Goal: Task Accomplishment & Management: Use online tool/utility

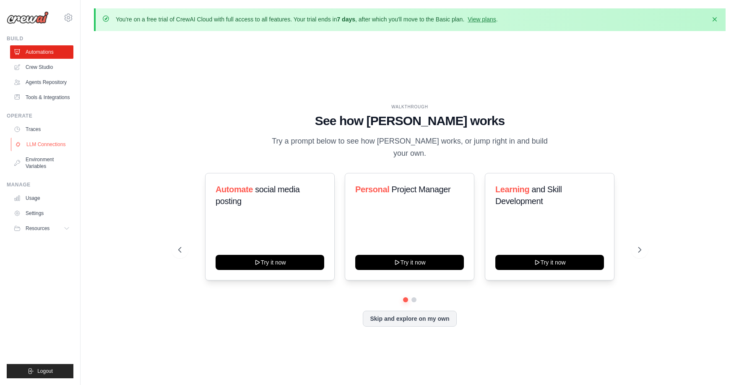
click at [44, 144] on link "LLM Connections" at bounding box center [42, 144] width 63 height 13
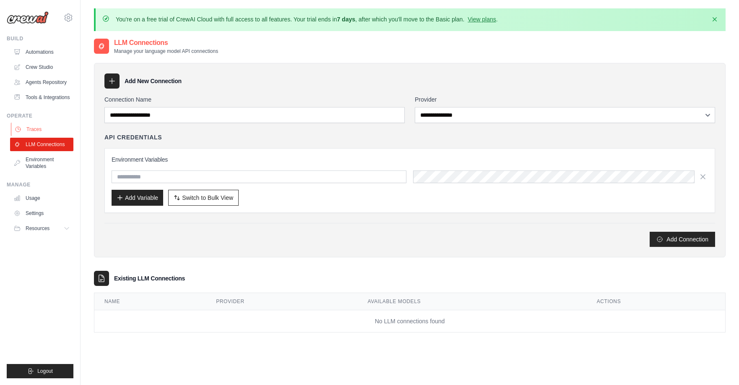
click at [32, 131] on link "Traces" at bounding box center [42, 129] width 63 height 13
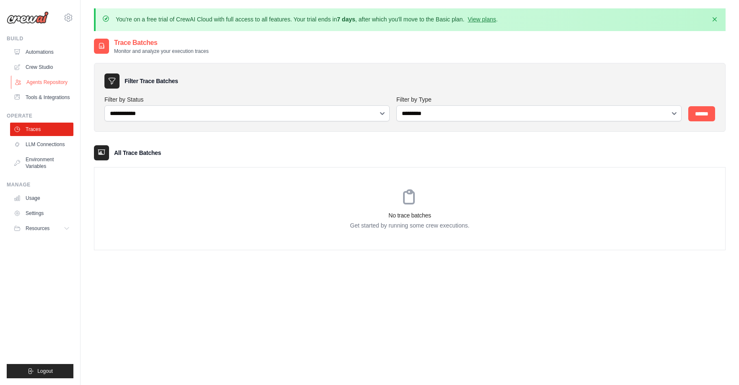
click at [47, 81] on link "Agents Repository" at bounding box center [42, 82] width 63 height 13
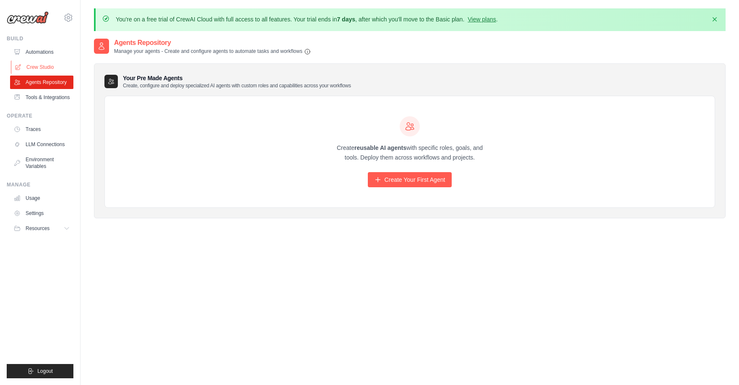
click at [44, 66] on link "Crew Studio" at bounding box center [42, 66] width 63 height 13
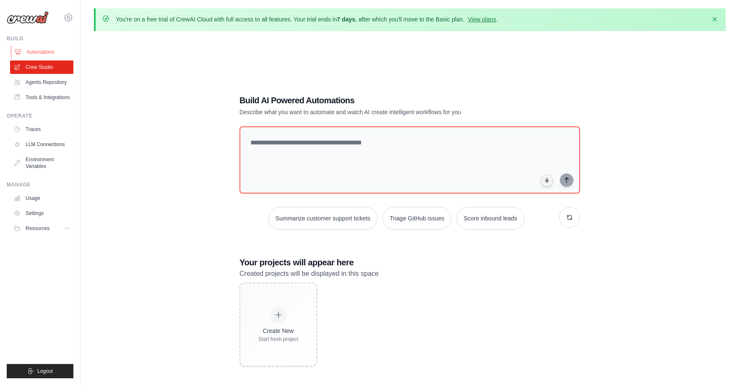
click at [41, 51] on link "Automations" at bounding box center [42, 51] width 63 height 13
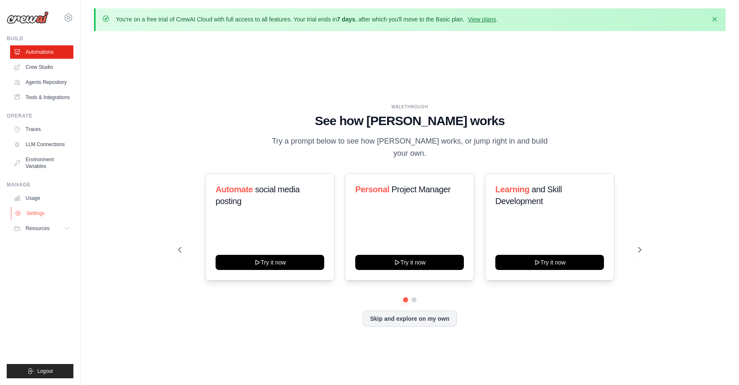
click at [37, 209] on link "Settings" at bounding box center [42, 212] width 63 height 13
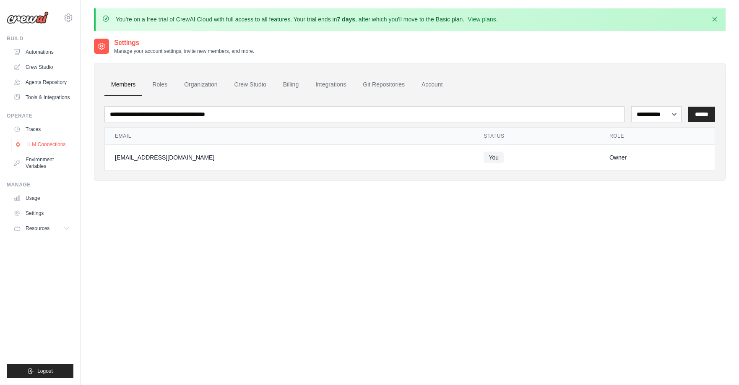
click at [38, 143] on link "LLM Connections" at bounding box center [42, 144] width 63 height 13
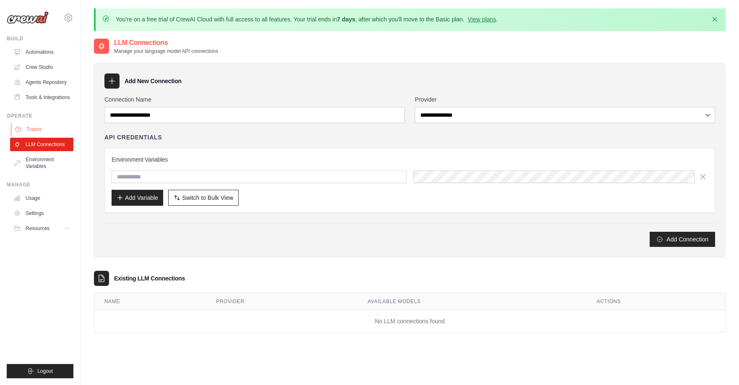
click at [35, 131] on link "Traces" at bounding box center [42, 129] width 63 height 13
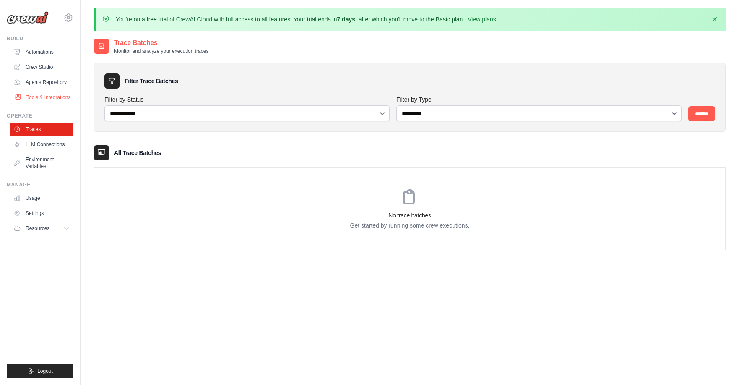
click at [46, 97] on link "Tools & Integrations" at bounding box center [42, 97] width 63 height 13
click at [32, 17] on img at bounding box center [28, 17] width 42 height 13
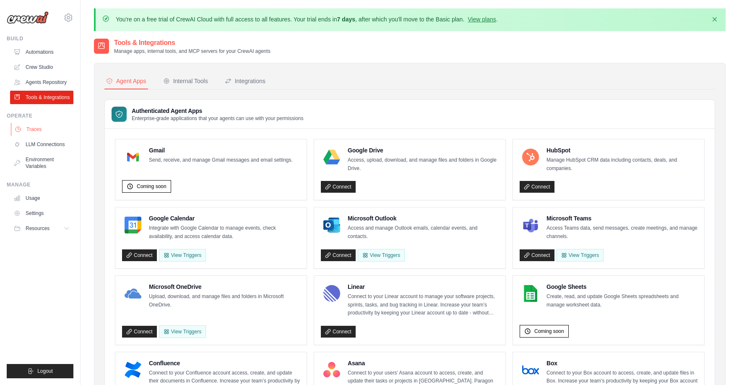
click at [35, 128] on link "Traces" at bounding box center [42, 129] width 63 height 13
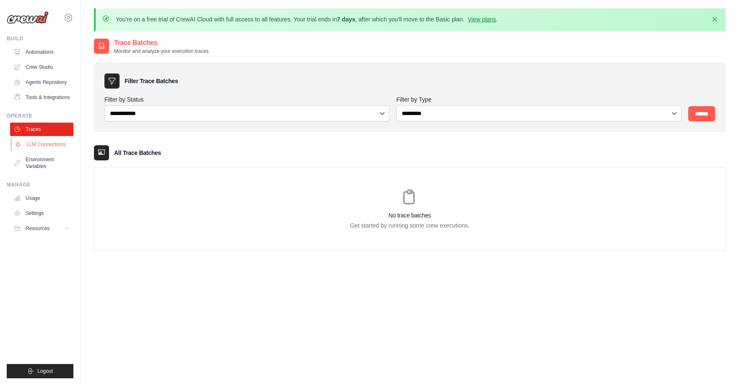
click at [39, 146] on link "LLM Connections" at bounding box center [42, 144] width 63 height 13
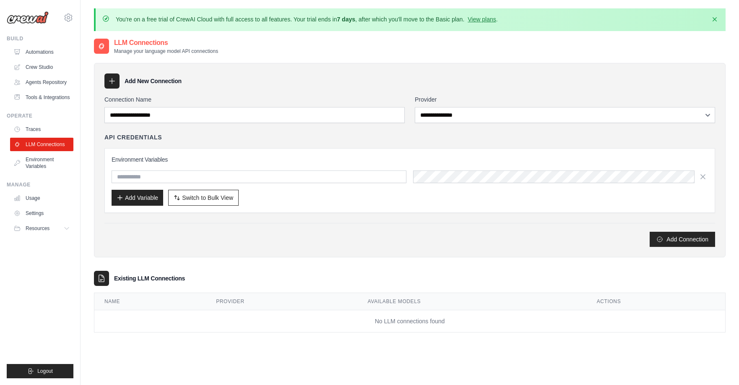
click at [146, 279] on h3 "Existing LLM Connections" at bounding box center [149, 278] width 71 height 8
click at [38, 162] on link "Environment Variables" at bounding box center [42, 163] width 63 height 20
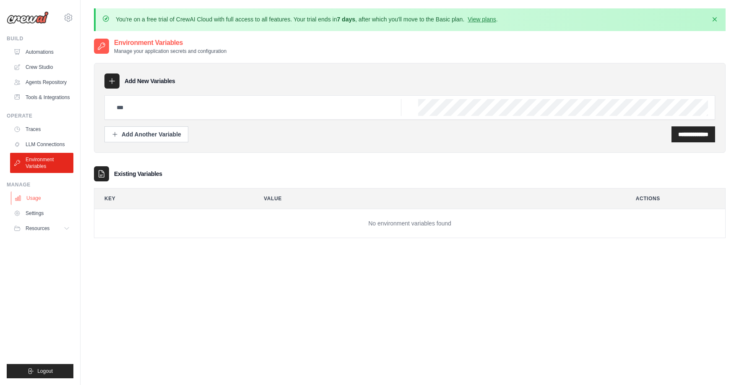
click at [30, 197] on link "Usage" at bounding box center [42, 197] width 63 height 13
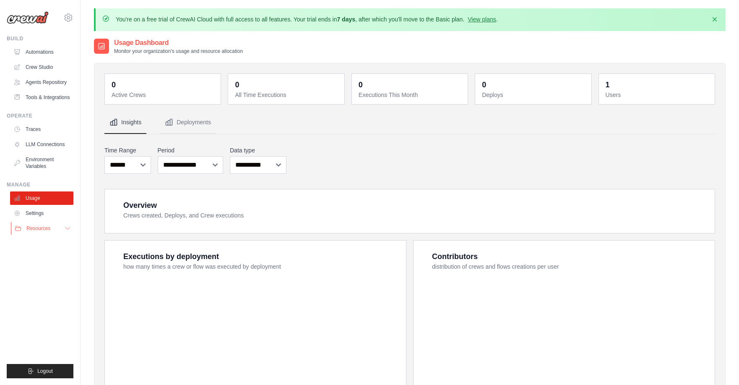
click at [38, 228] on span "Resources" at bounding box center [38, 228] width 24 height 7
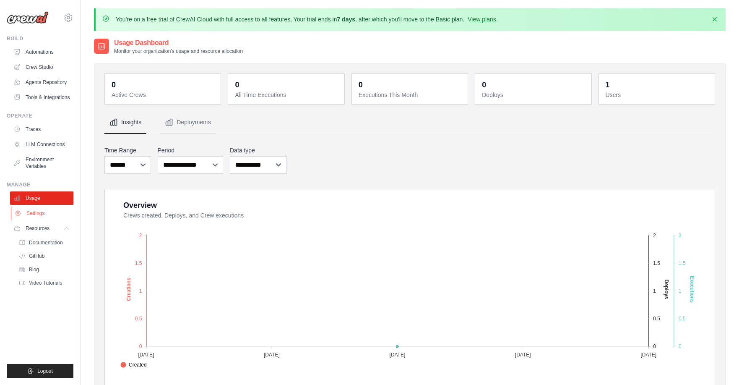
click at [37, 213] on link "Settings" at bounding box center [42, 212] width 63 height 13
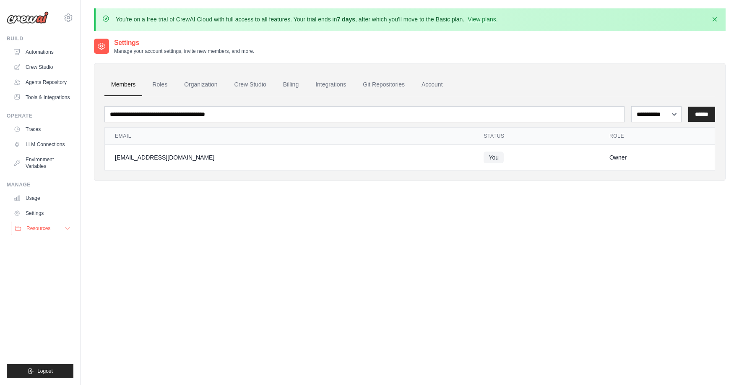
click at [38, 228] on span "Resources" at bounding box center [38, 228] width 24 height 7
click at [37, 256] on span "GitHub" at bounding box center [38, 256] width 16 height 7
drag, startPoint x: 292, startPoint y: 20, endPoint x: 519, endPoint y: 21, distance: 227.4
click at [519, 21] on div "You're on a free trial of CrewAI Cloud with full access to all features. Your t…" at bounding box center [410, 19] width 617 height 9
click at [521, 21] on div "You're on a free trial of CrewAI Cloud with full access to all features. Your t…" at bounding box center [410, 19] width 617 height 9
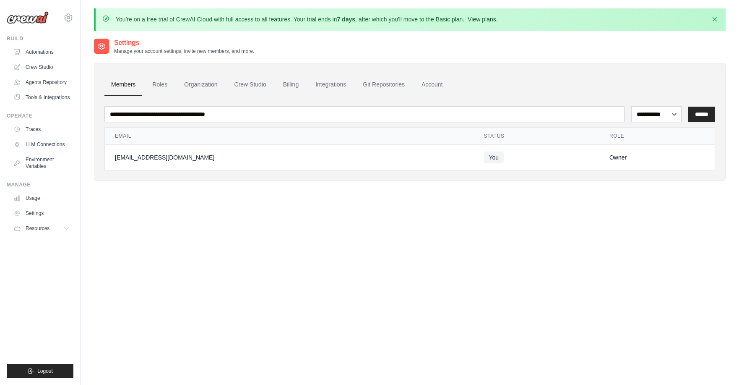
click at [490, 20] on link "View plans" at bounding box center [482, 19] width 28 height 7
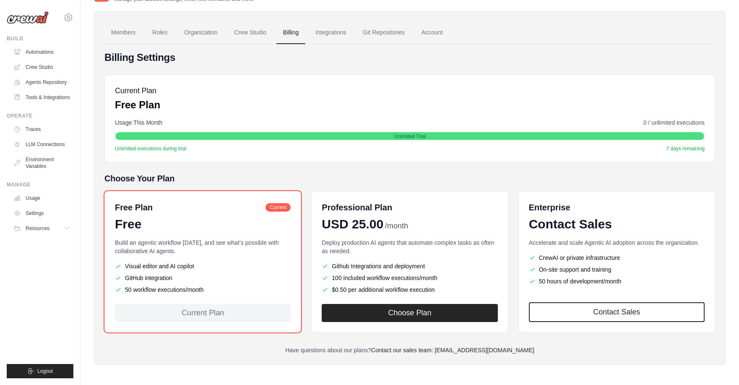
scroll to position [53, 0]
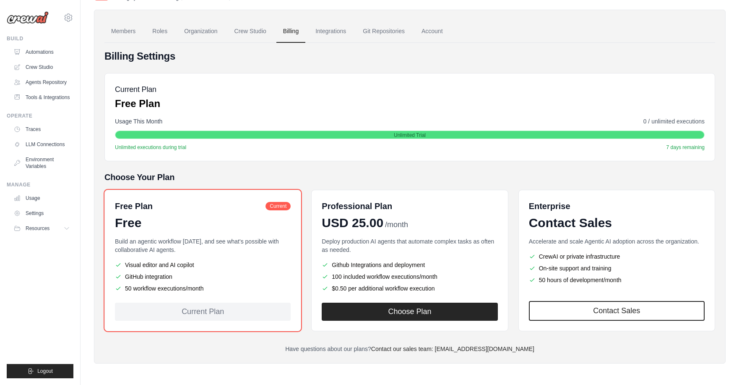
drag, startPoint x: 127, startPoint y: 276, endPoint x: 204, endPoint y: 275, distance: 77.2
click at [204, 275] on li "GitHub integration" at bounding box center [203, 276] width 176 height 8
click at [246, 277] on li "GitHub integration" at bounding box center [203, 276] width 176 height 8
click at [249, 28] on link "Crew Studio" at bounding box center [250, 31] width 45 height 23
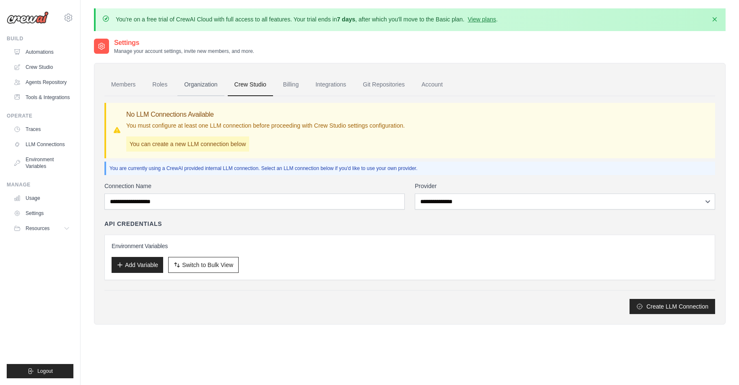
click at [203, 86] on link "Organization" at bounding box center [201, 84] width 47 height 23
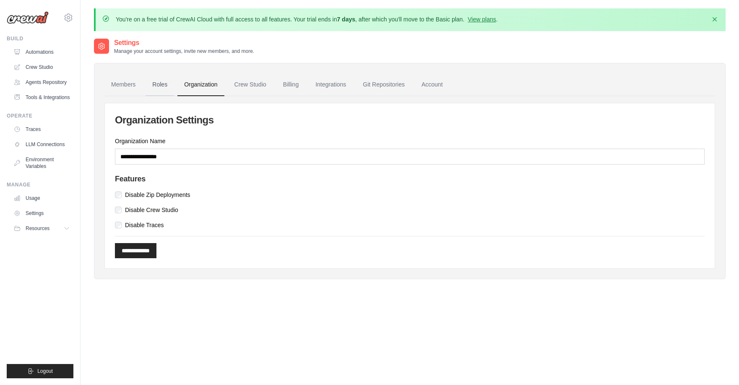
click at [164, 89] on link "Roles" at bounding box center [160, 84] width 29 height 23
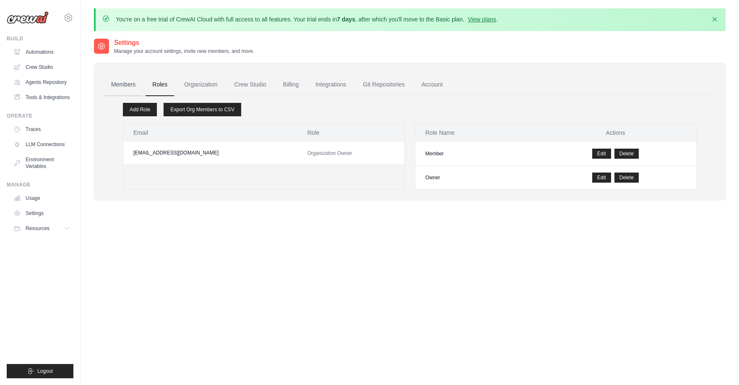
click at [129, 86] on link "Members" at bounding box center [123, 84] width 38 height 23
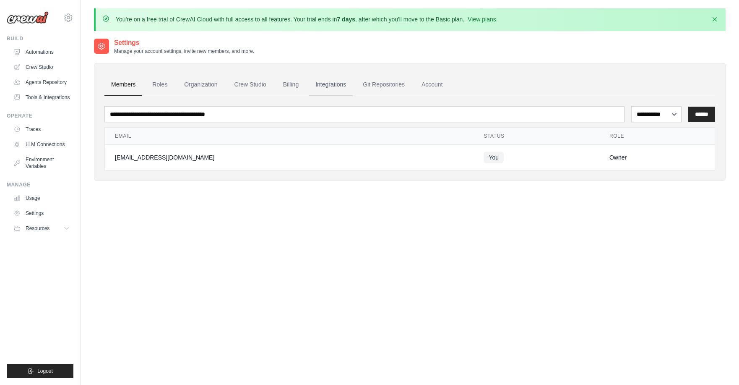
click at [330, 83] on link "Integrations" at bounding box center [331, 84] width 44 height 23
click at [384, 85] on link "Git Repositories" at bounding box center [383, 84] width 55 height 23
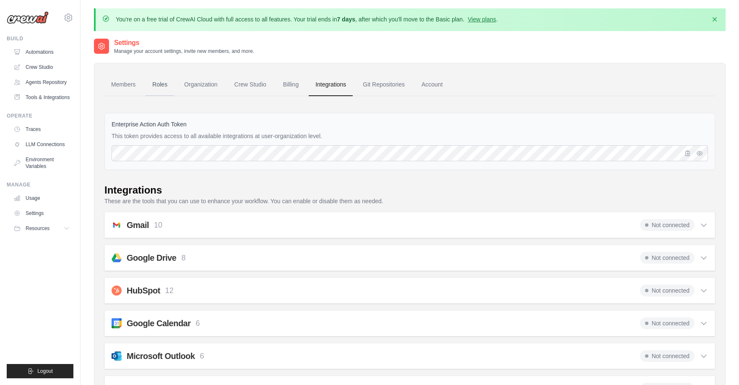
click at [159, 84] on link "Roles" at bounding box center [160, 84] width 29 height 23
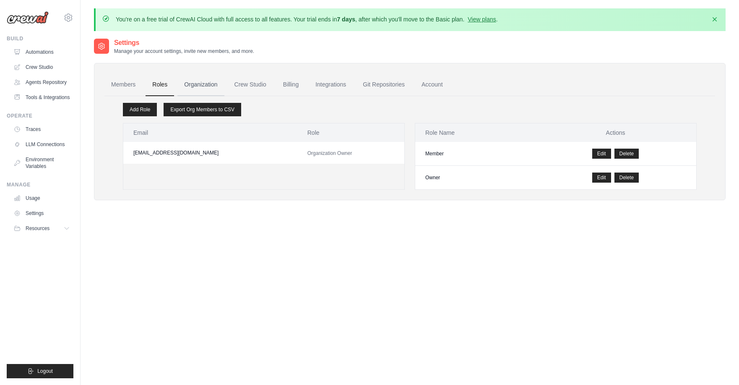
click at [200, 85] on link "Organization" at bounding box center [201, 84] width 47 height 23
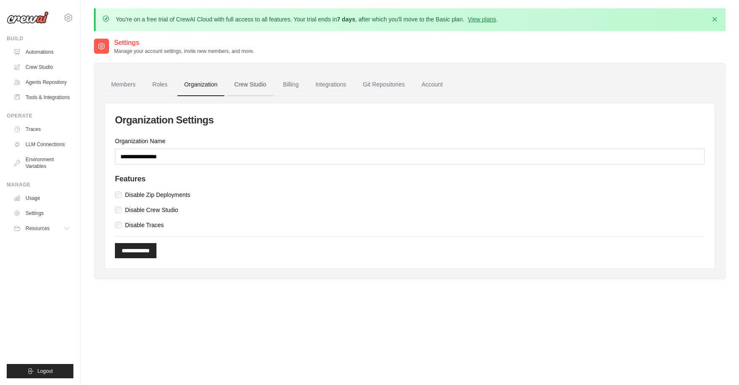
click at [236, 84] on link "Crew Studio" at bounding box center [250, 84] width 45 height 23
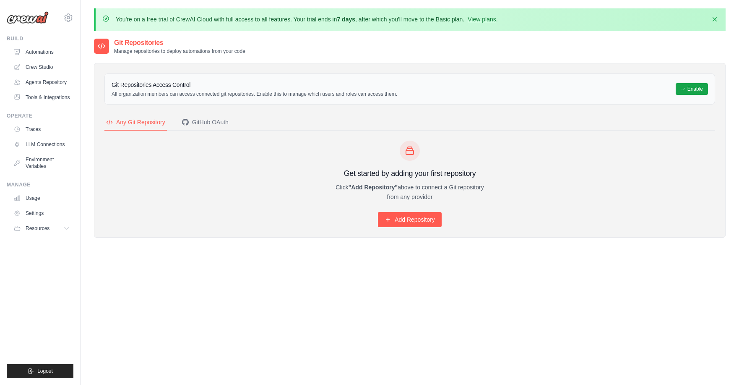
click at [429, 86] on div "Git Repositories Access Control All organization members can access connected g…" at bounding box center [410, 89] width 597 height 17
click at [56, 83] on link "Agents Repository" at bounding box center [42, 82] width 63 height 13
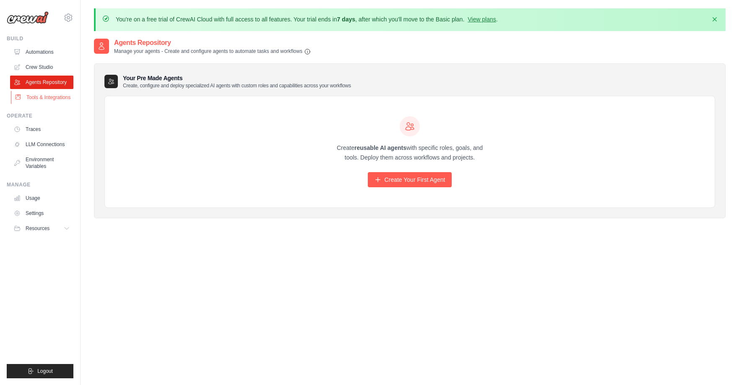
click at [44, 97] on link "Tools & Integrations" at bounding box center [42, 97] width 63 height 13
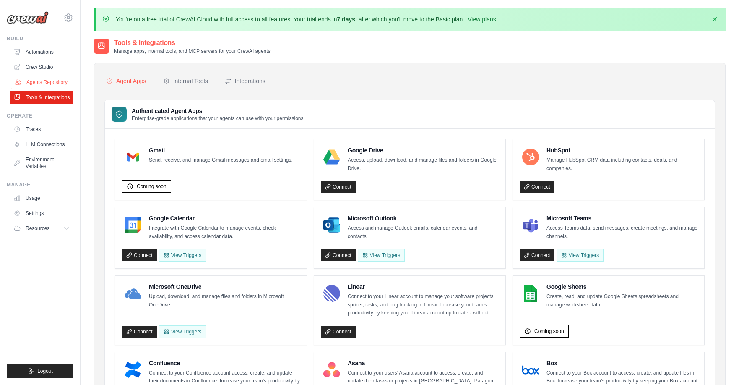
click at [41, 84] on link "Agents Repository" at bounding box center [42, 82] width 63 height 13
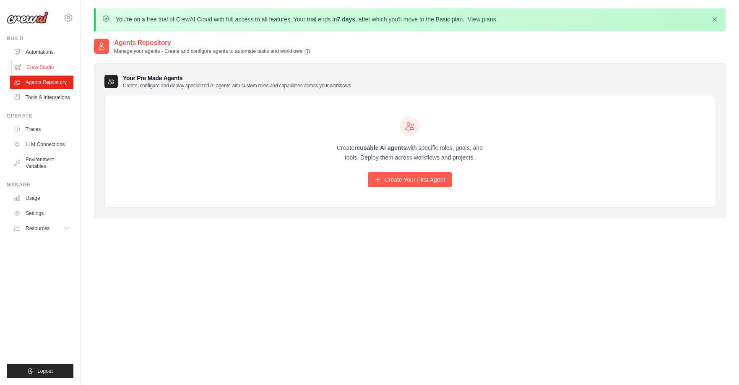
click at [38, 69] on link "Crew Studio" at bounding box center [42, 66] width 63 height 13
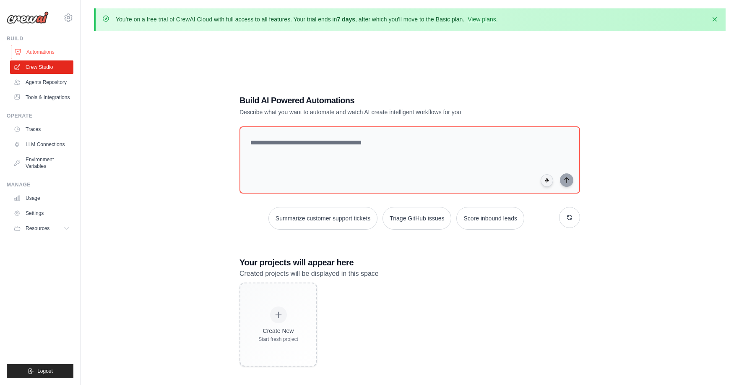
click at [38, 54] on link "Automations" at bounding box center [42, 51] width 63 height 13
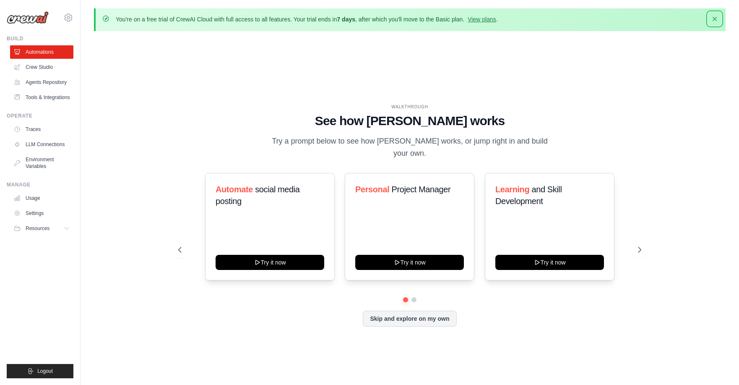
click at [718, 18] on icon "button" at bounding box center [715, 19] width 8 height 8
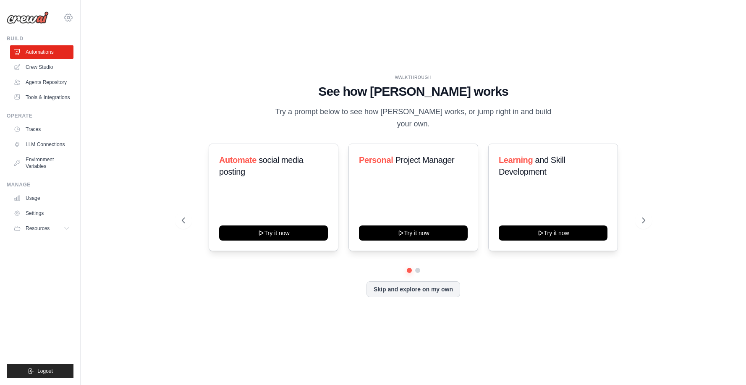
click at [65, 19] on icon at bounding box center [68, 18] width 10 height 10
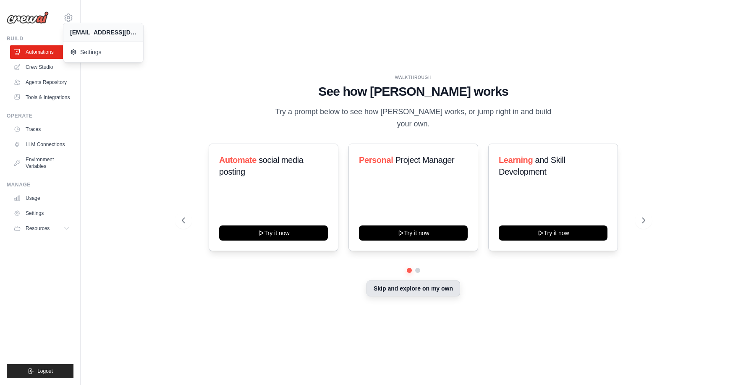
click at [422, 285] on button "Skip and explore on my own" at bounding box center [413, 288] width 94 height 16
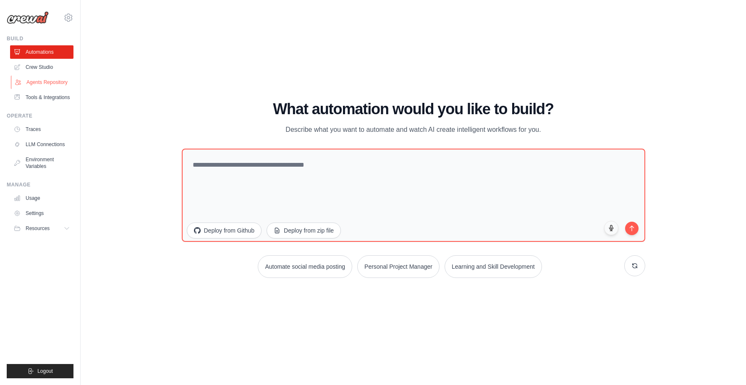
click at [49, 81] on link "Agents Repository" at bounding box center [42, 82] width 63 height 13
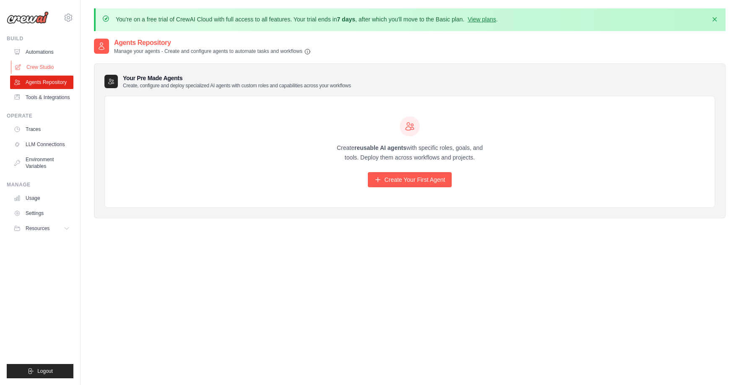
click at [44, 67] on link "Crew Studio" at bounding box center [42, 66] width 63 height 13
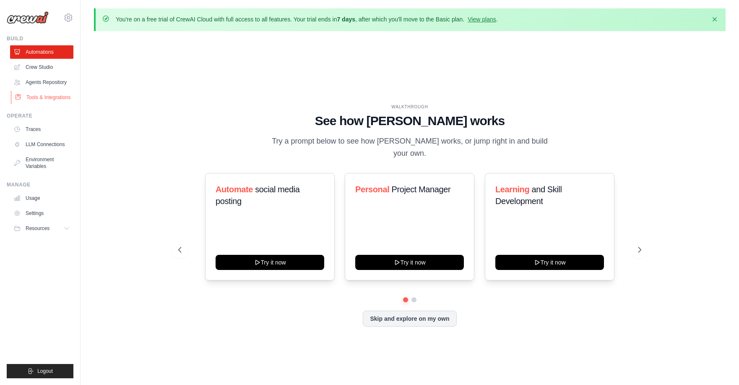
click at [37, 97] on link "Tools & Integrations" at bounding box center [42, 97] width 63 height 13
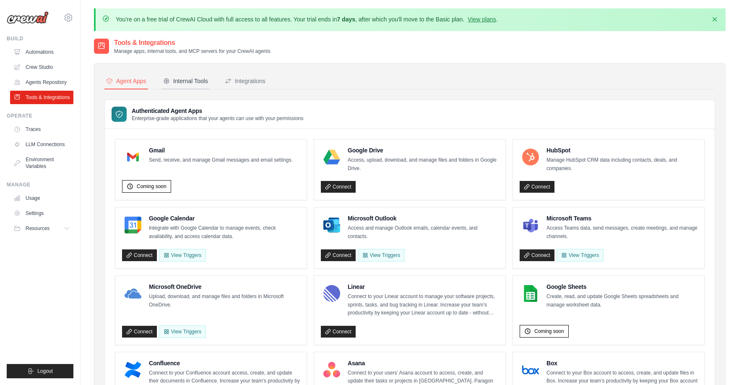
click at [186, 81] on div "Internal Tools" at bounding box center [185, 81] width 45 height 8
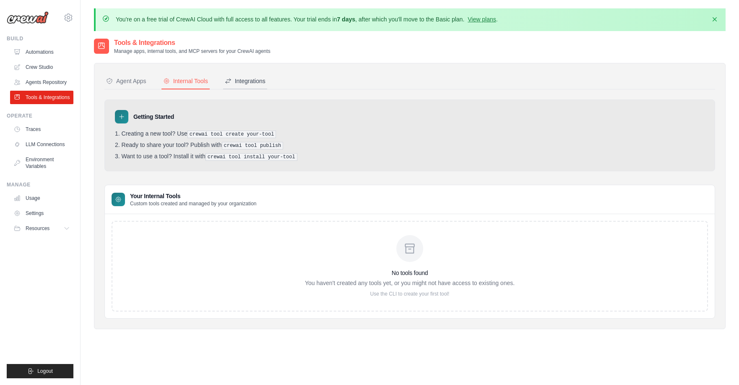
click at [245, 84] on div "Integrations" at bounding box center [245, 81] width 41 height 8
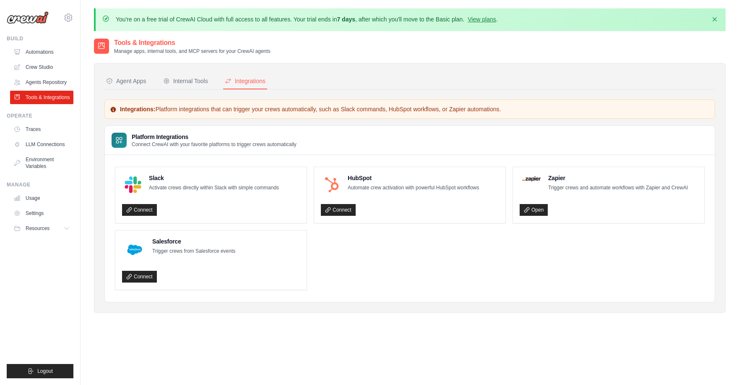
click at [147, 43] on h2 "Tools & Integrations" at bounding box center [192, 43] width 157 height 10
click at [184, 83] on div "Internal Tools" at bounding box center [185, 81] width 45 height 8
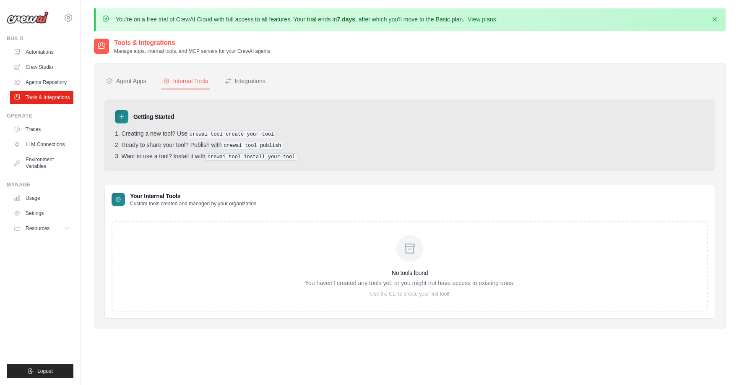
click at [120, 116] on icon at bounding box center [122, 117] width 4 height 4
click at [144, 117] on h3 "Getting Started" at bounding box center [153, 116] width 41 height 8
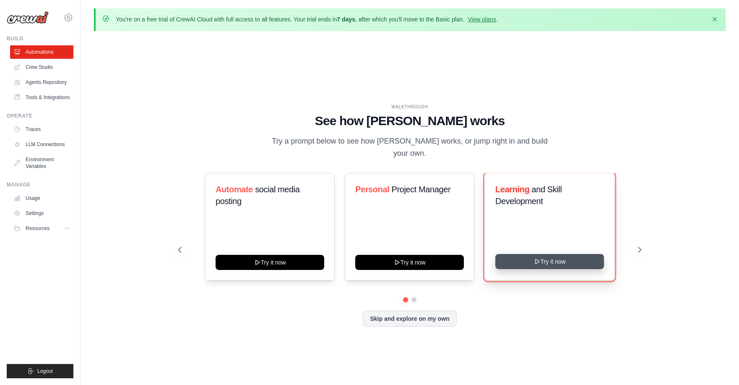
click at [548, 254] on button "Try it now" at bounding box center [550, 261] width 109 height 15
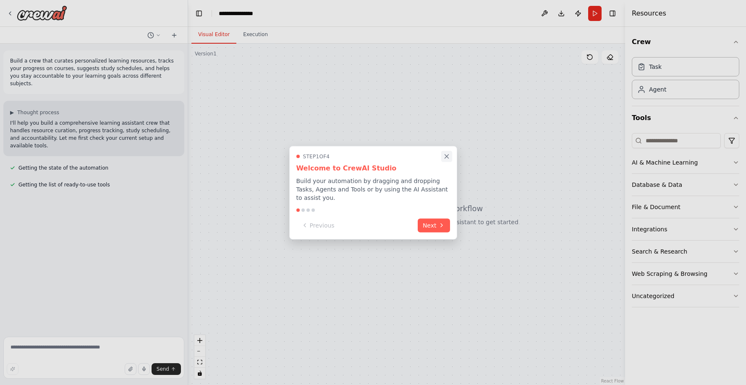
click at [448, 155] on icon "Close walkthrough" at bounding box center [447, 156] width 8 height 8
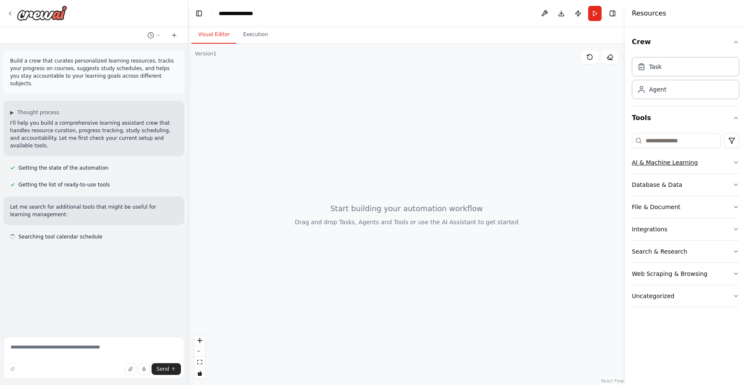
click at [736, 161] on icon "button" at bounding box center [735, 162] width 7 height 7
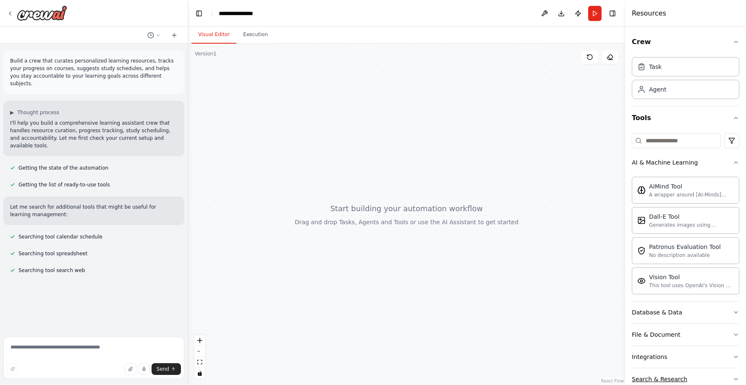
click at [732, 376] on icon "button" at bounding box center [735, 379] width 7 height 7
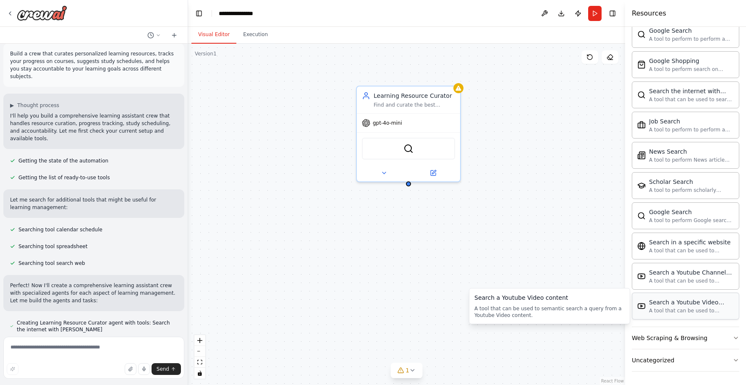
scroll to position [27, 0]
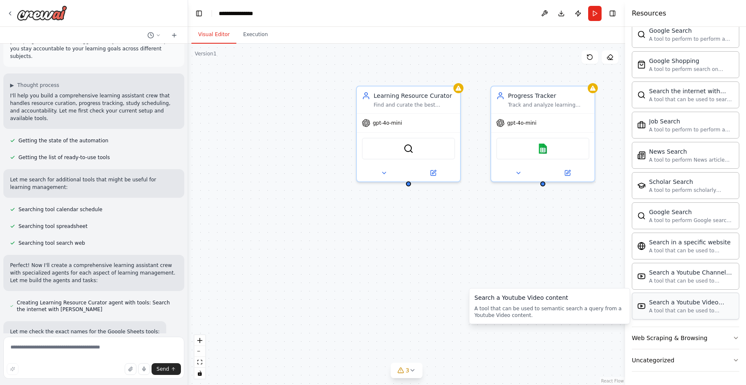
click at [683, 303] on div "Search a Youtube Video content" at bounding box center [691, 302] width 85 height 8
